Goal: Transaction & Acquisition: Subscribe to service/newsletter

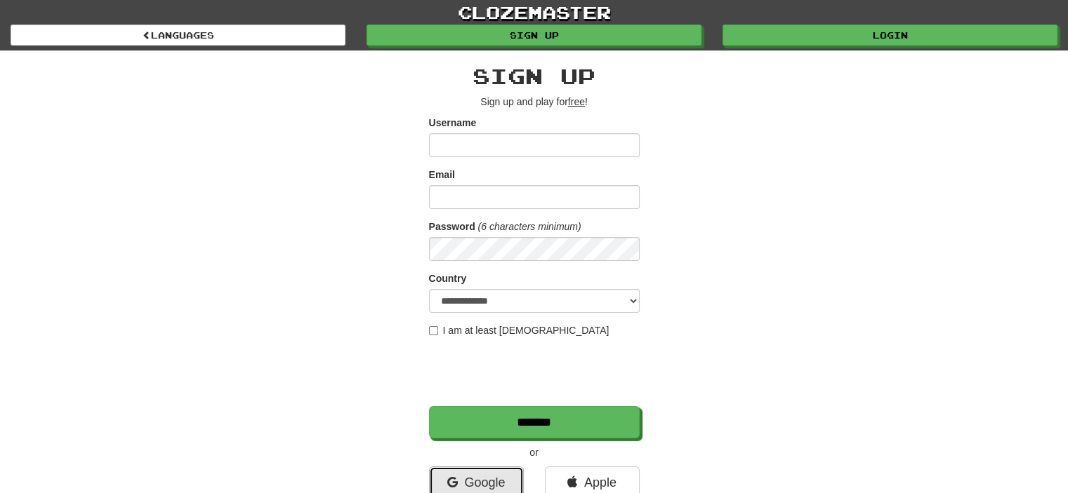
click at [466, 482] on link "Google" at bounding box center [476, 483] width 95 height 32
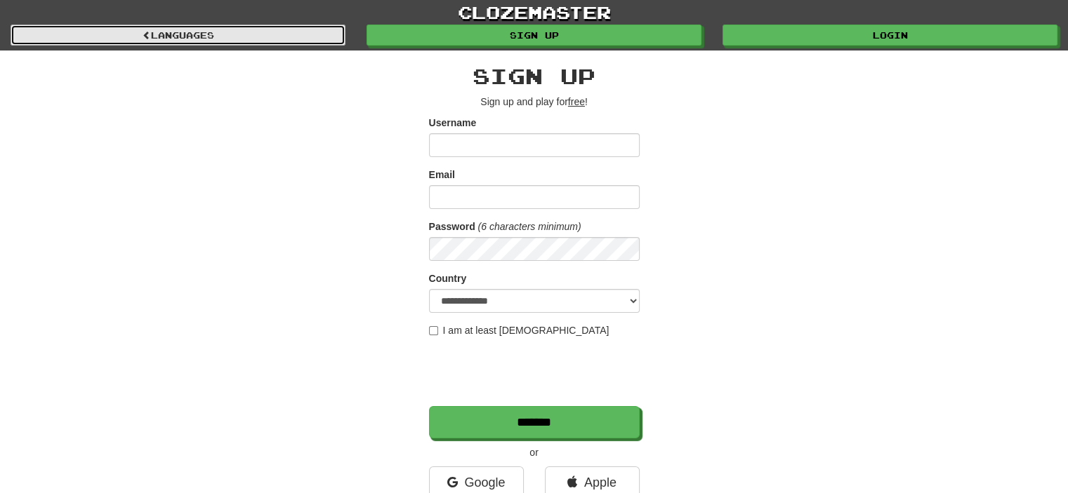
click at [125, 28] on link "Languages" at bounding box center [178, 35] width 335 height 21
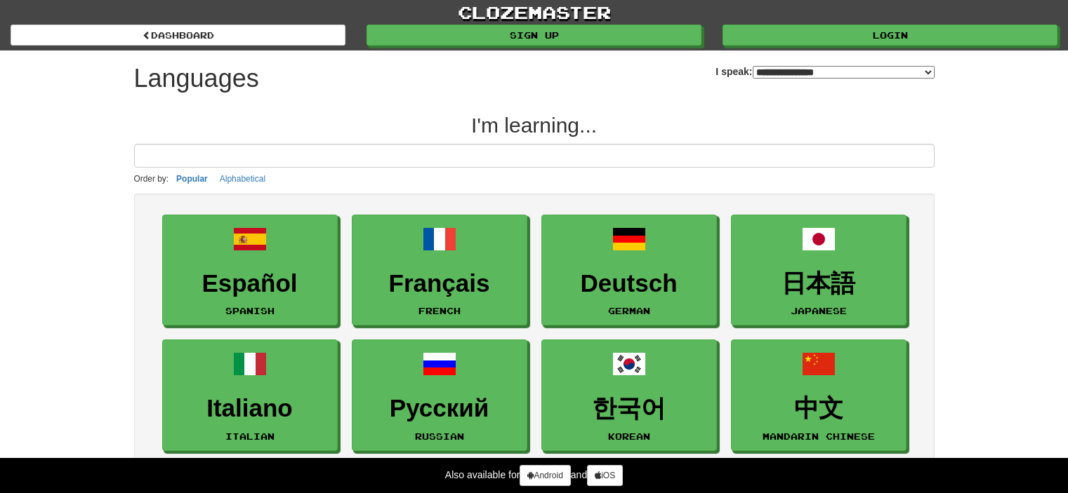
select select "*******"
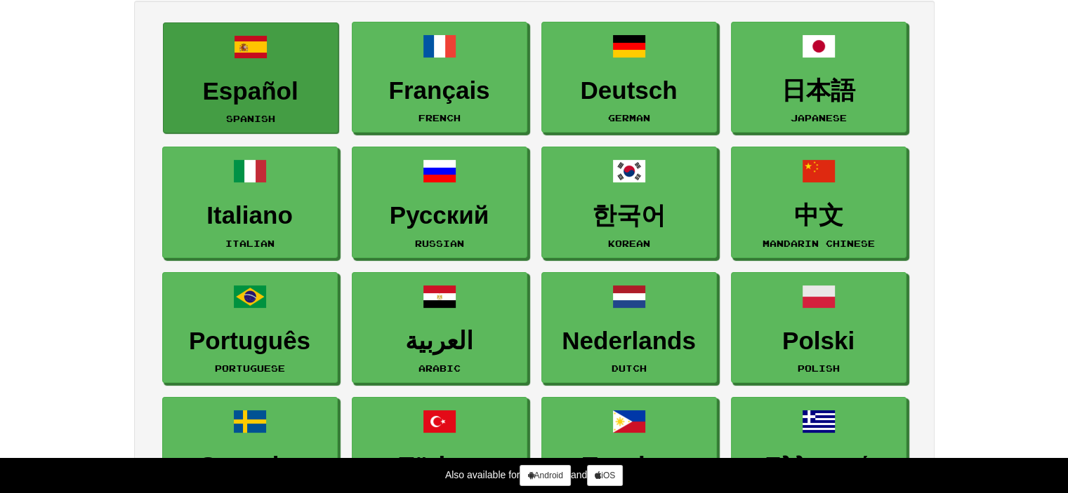
scroll to position [198, 0]
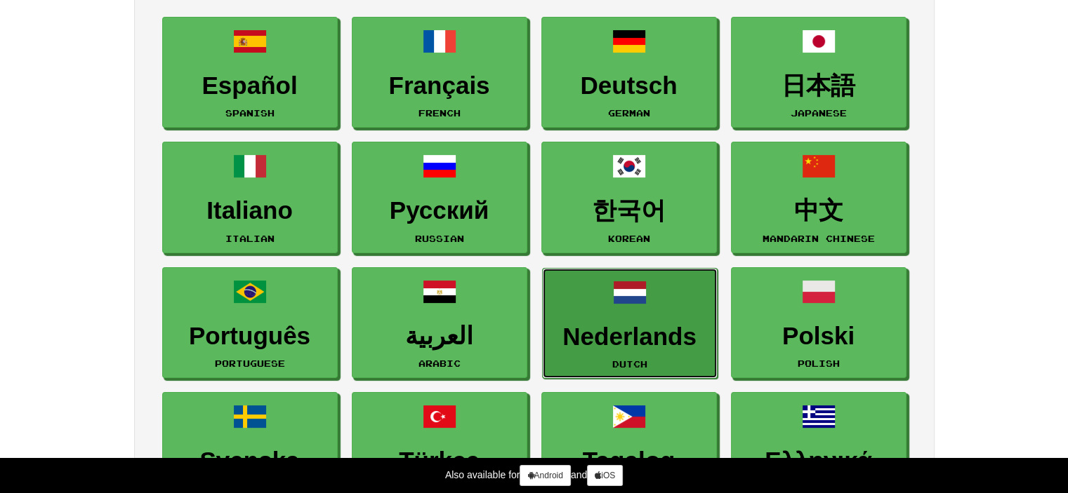
click at [673, 338] on h3 "Nederlands" at bounding box center [630, 337] width 160 height 27
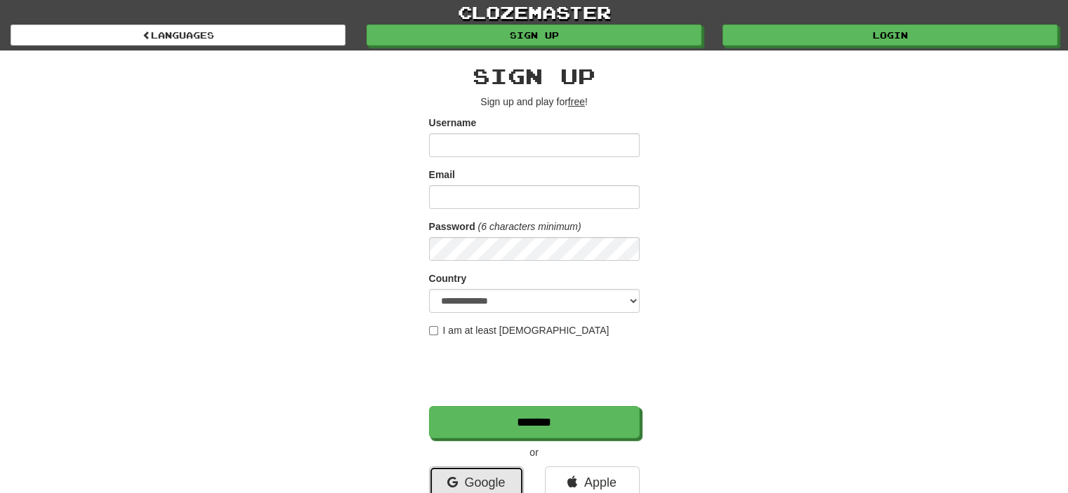
click at [478, 481] on link "Google" at bounding box center [476, 483] width 95 height 32
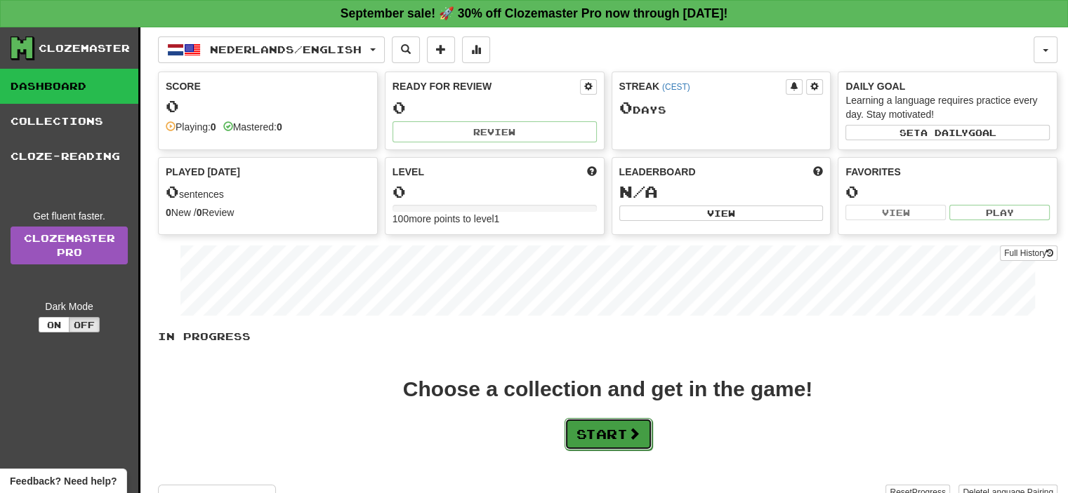
click at [590, 435] on button "Start" at bounding box center [608, 434] width 88 height 32
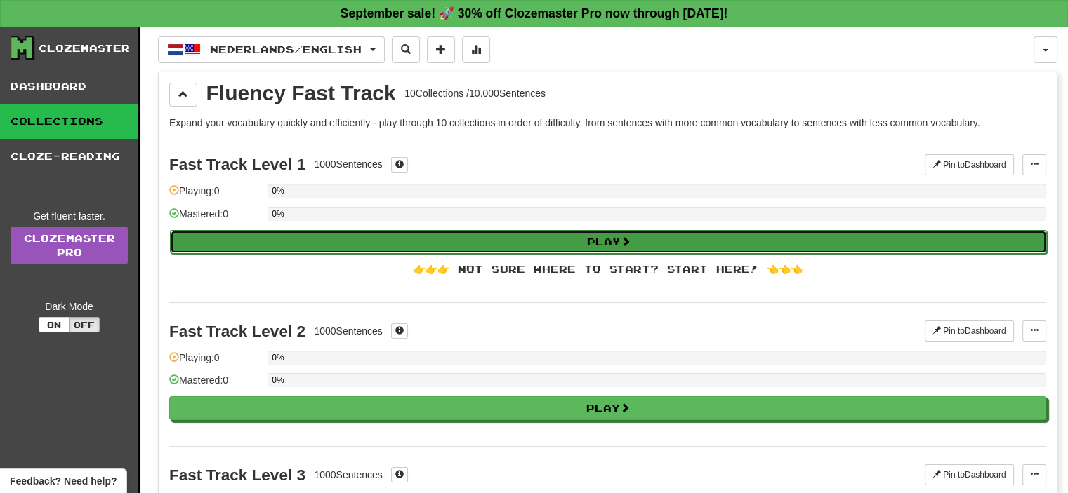
click at [623, 241] on button "Play" at bounding box center [608, 242] width 877 height 24
select select "**"
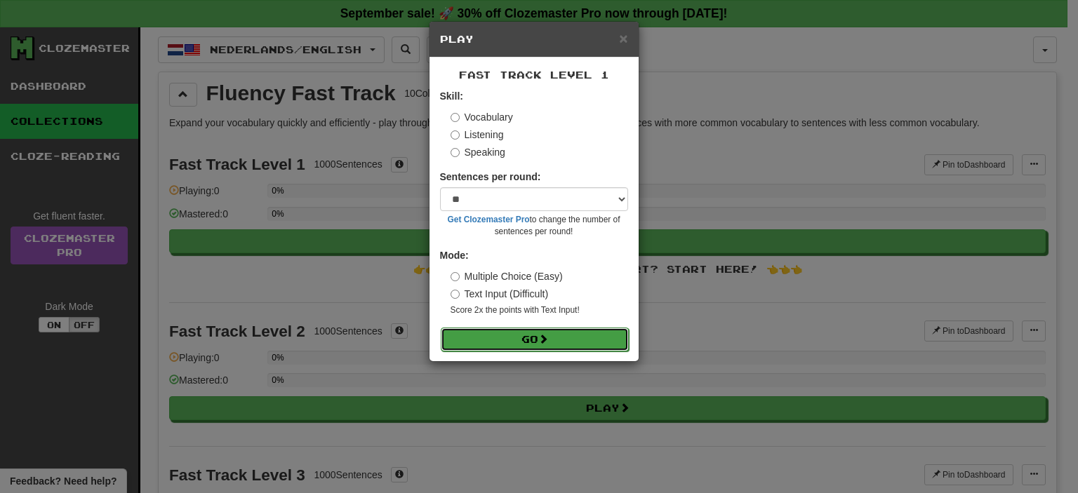
click at [602, 328] on button "Go" at bounding box center [535, 340] width 188 height 24
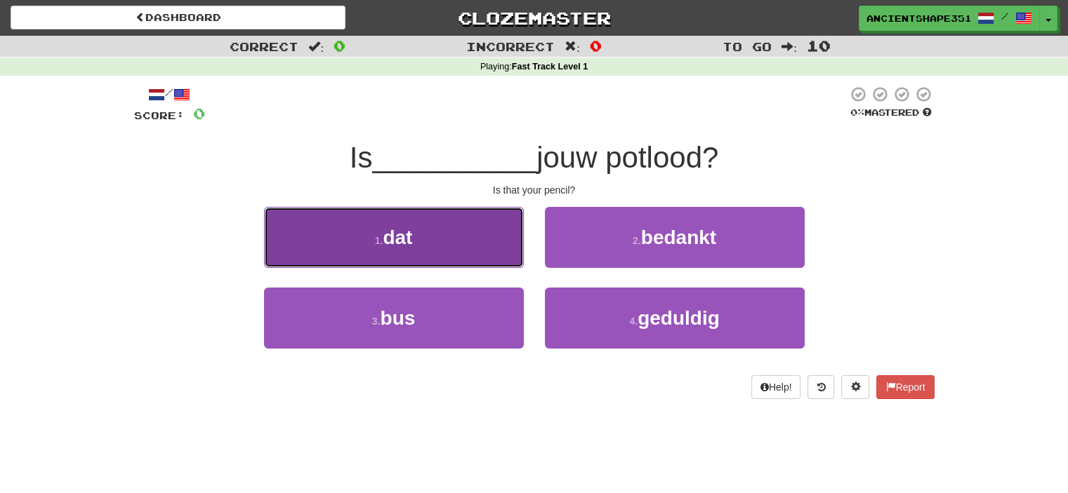
click at [491, 238] on button "1 . dat" at bounding box center [394, 237] width 260 height 61
